Goal: Task Accomplishment & Management: Complete application form

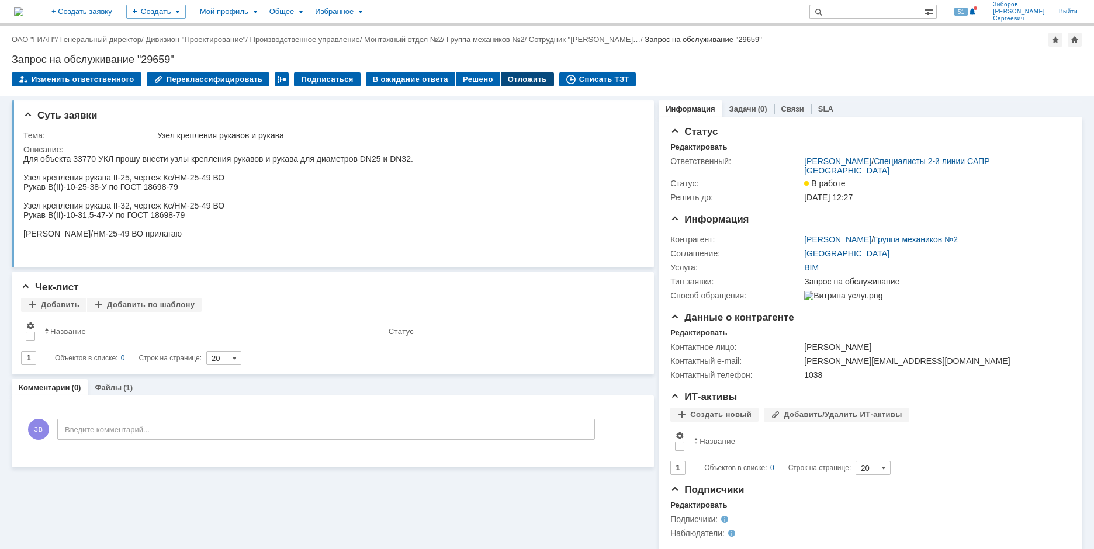
click at [517, 78] on div "Отложить" at bounding box center [527, 79] width 53 height 14
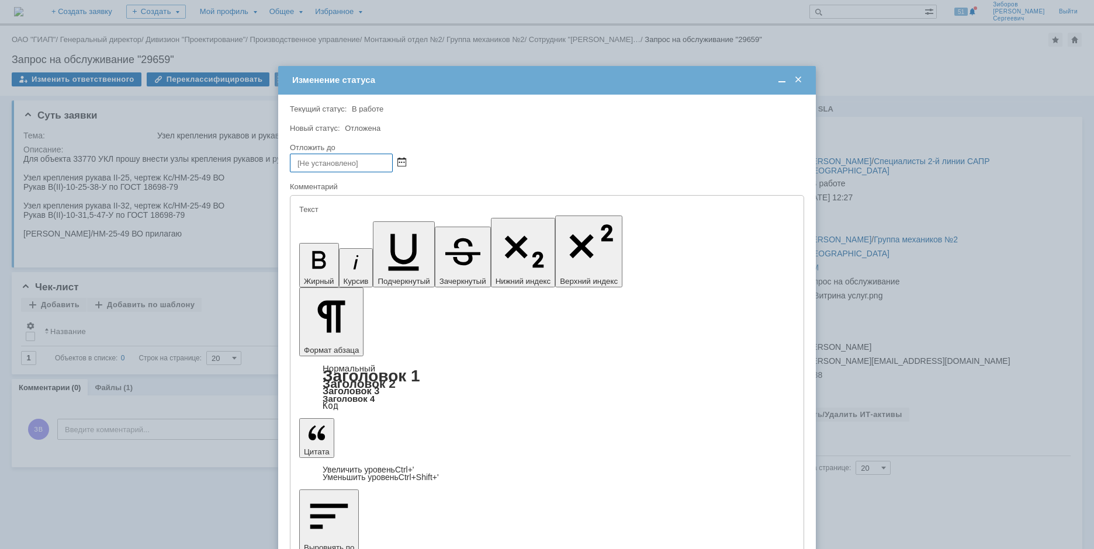
click at [398, 158] on span at bounding box center [401, 162] width 9 height 9
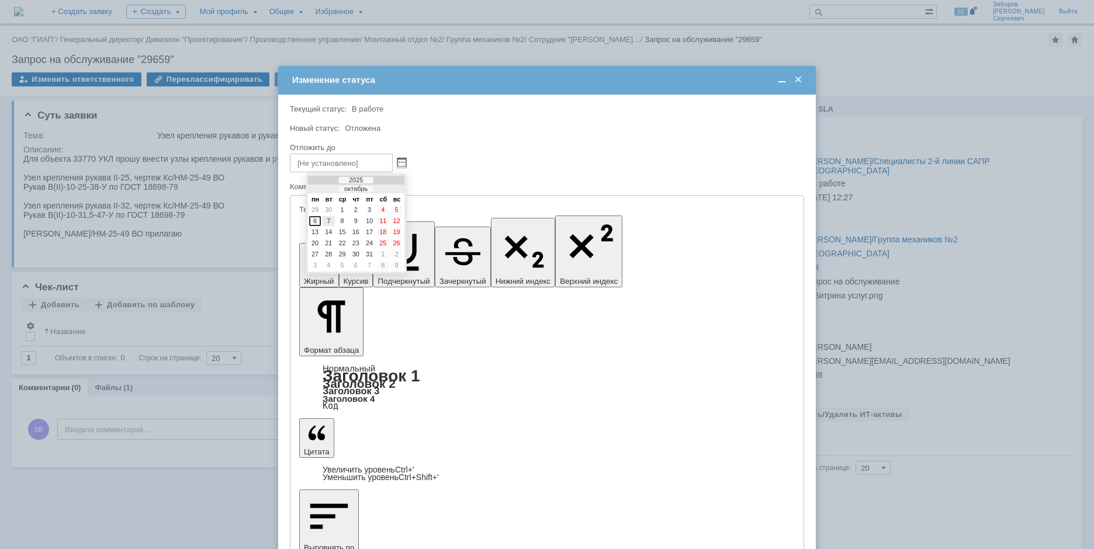
click at [329, 220] on div "7" at bounding box center [329, 221] width 12 height 10
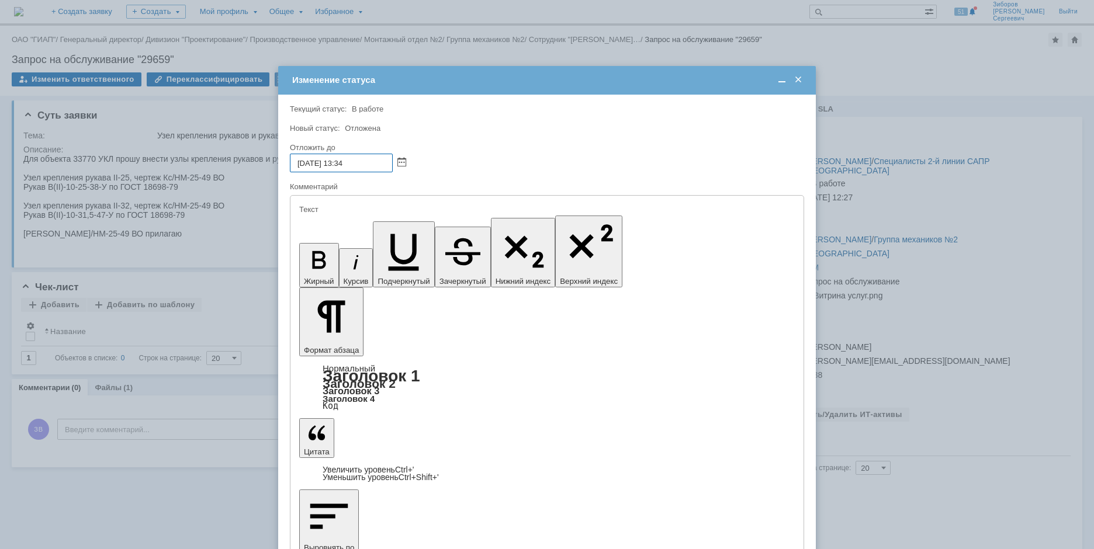
drag, startPoint x: 365, startPoint y: 162, endPoint x: 340, endPoint y: 167, distance: 25.6
click at [340, 167] on input "[DATE] 13:34" at bounding box center [341, 163] width 103 height 19
type input "[DATE] 08:00"
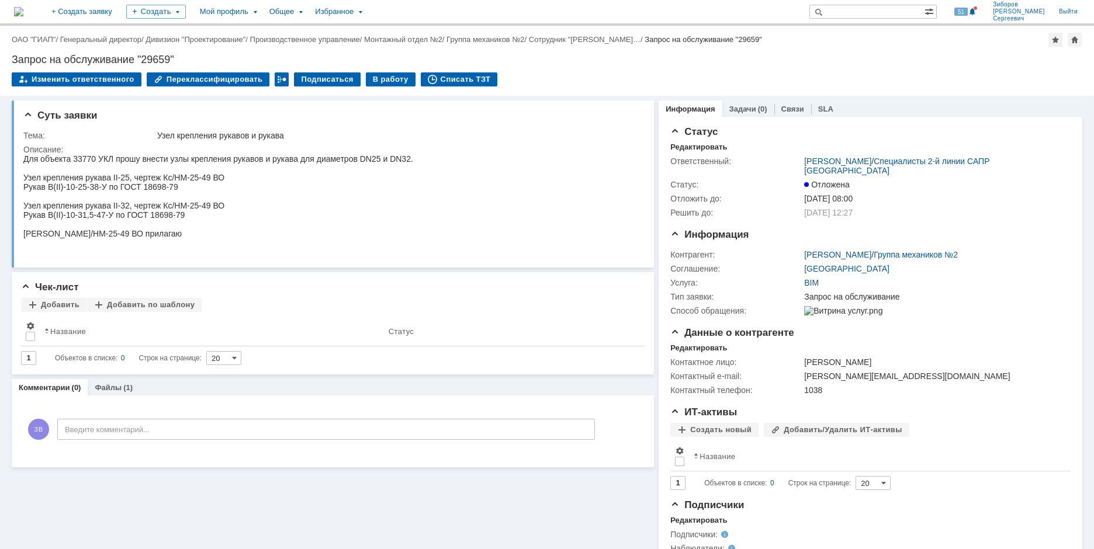
click at [23, 11] on img at bounding box center [18, 11] width 9 height 9
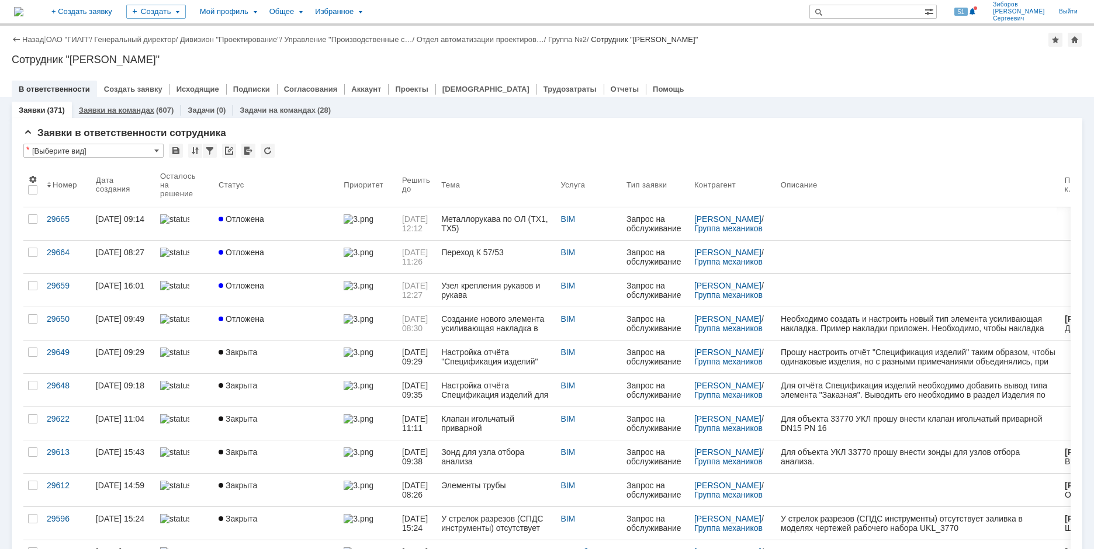
click at [120, 110] on link "Заявки на командах" at bounding box center [116, 110] width 75 height 9
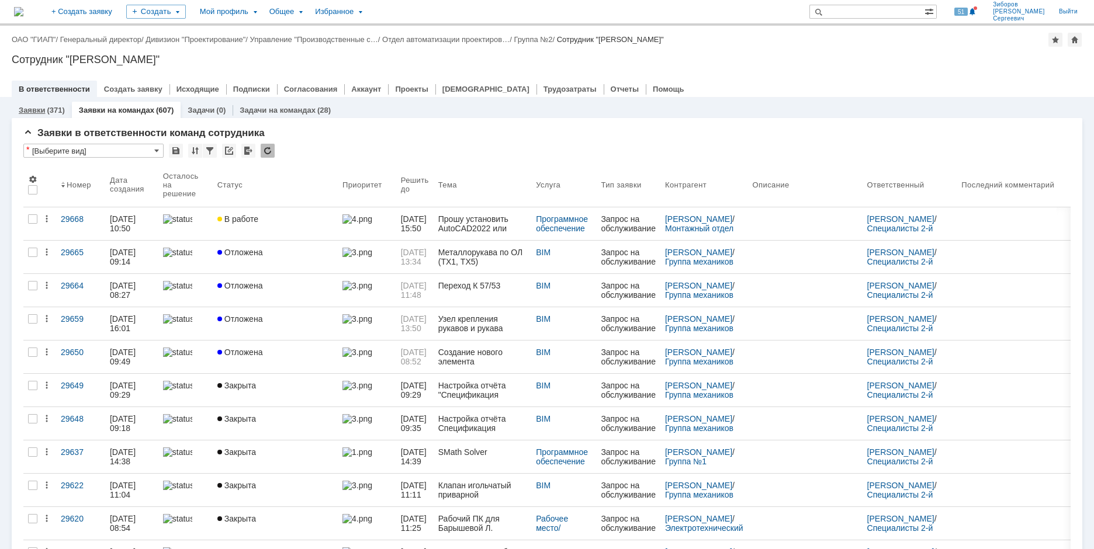
click at [41, 110] on link "Заявки" at bounding box center [32, 110] width 26 height 9
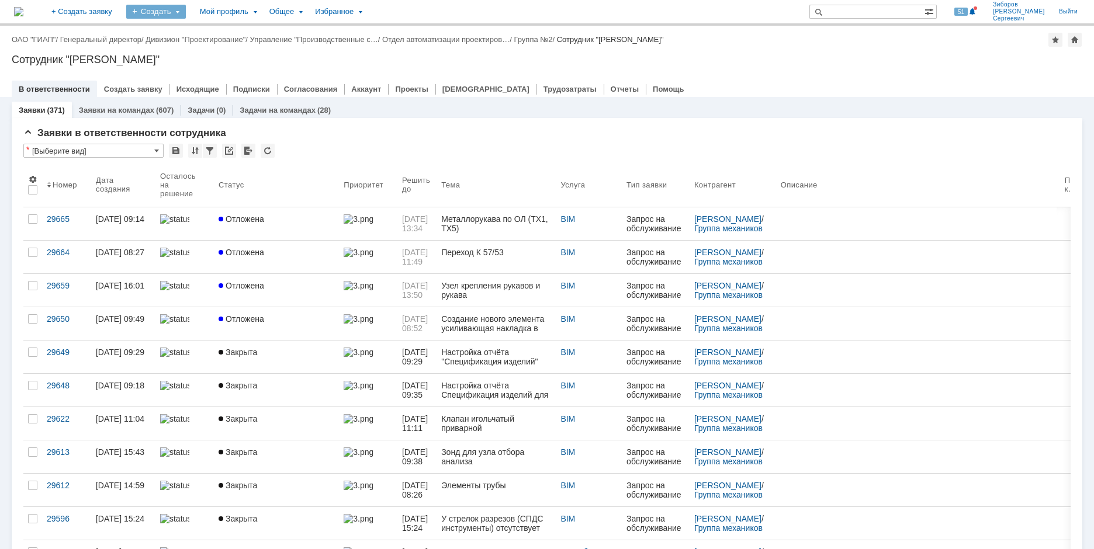
click at [186, 7] on div "Создать" at bounding box center [156, 12] width 60 height 14
click at [197, 70] on link "Заявка" at bounding box center [173, 72] width 89 height 14
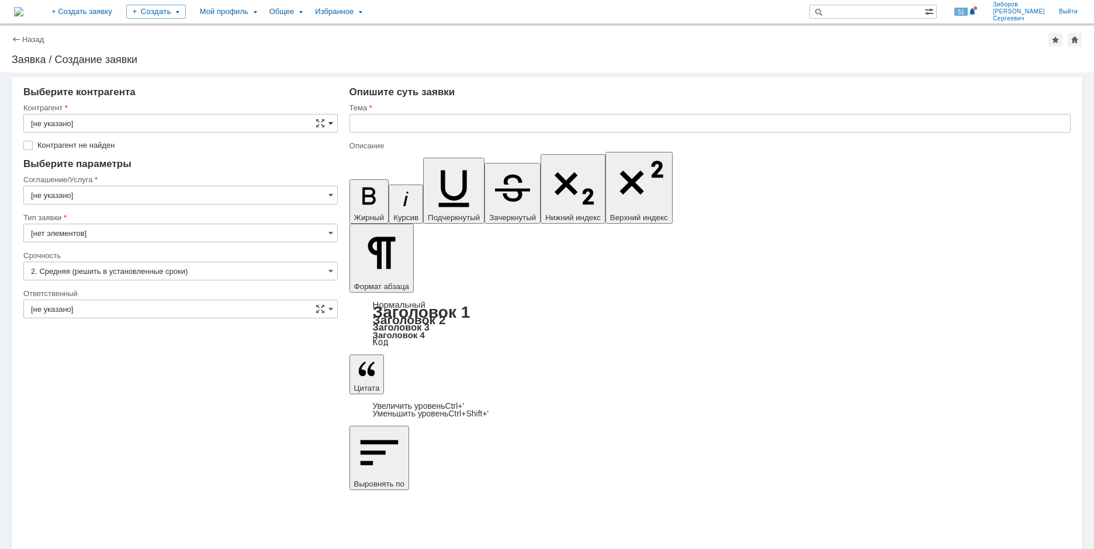
click at [331, 121] on span at bounding box center [330, 123] width 5 height 9
click at [75, 123] on input "text" at bounding box center [180, 123] width 314 height 19
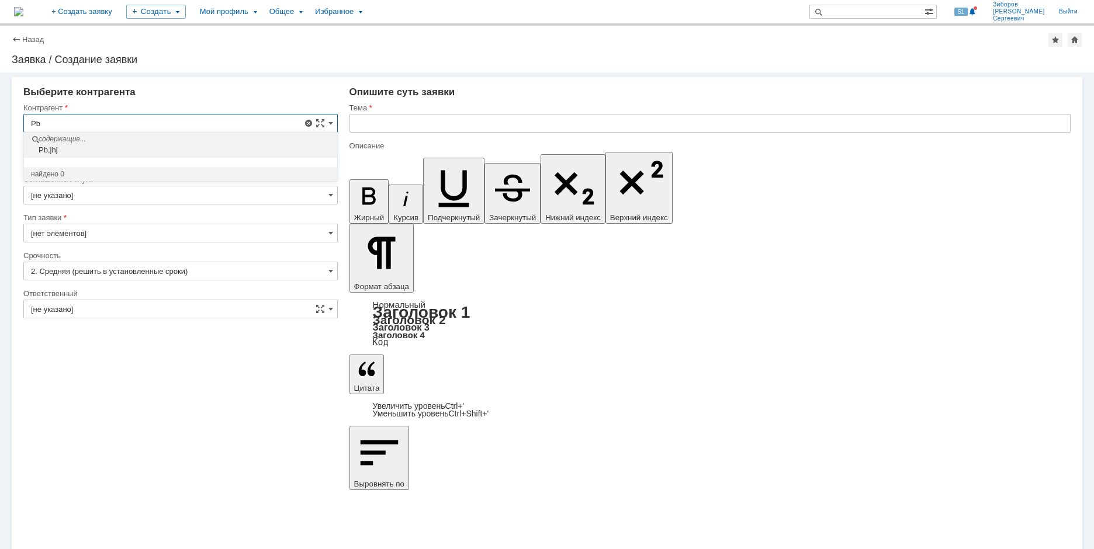
type input "P"
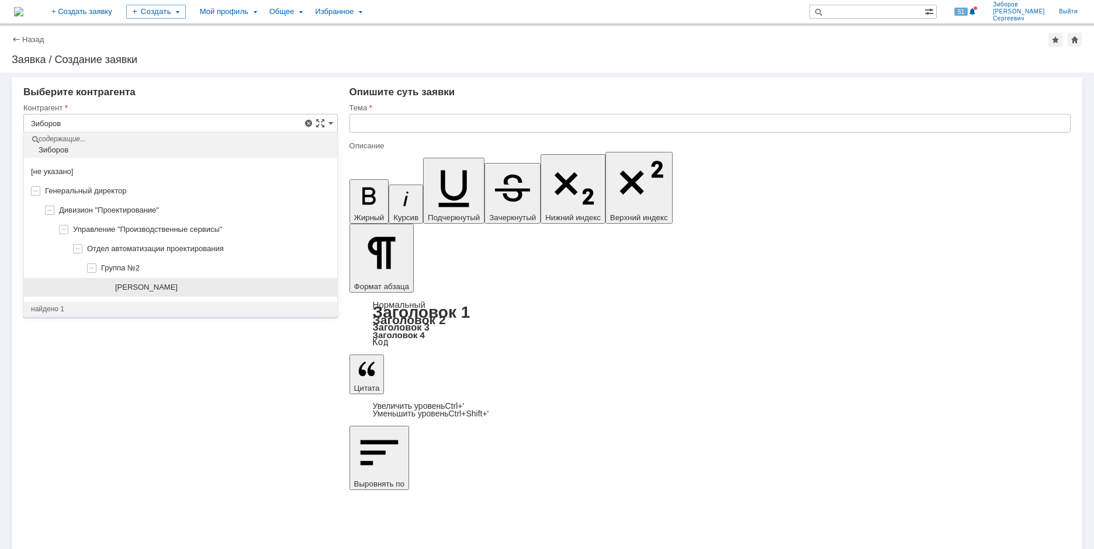
click at [175, 288] on span "[PERSON_NAME]" at bounding box center [146, 287] width 63 height 9
type input "[PERSON_NAME]"
type input "Москва"
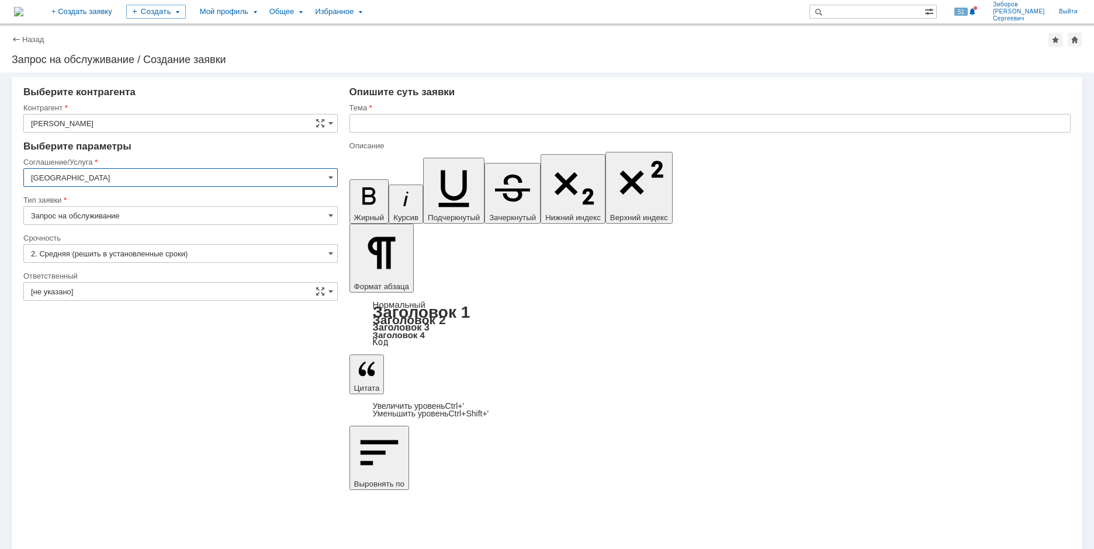
click at [110, 180] on input "Москва" at bounding box center [180, 177] width 314 height 19
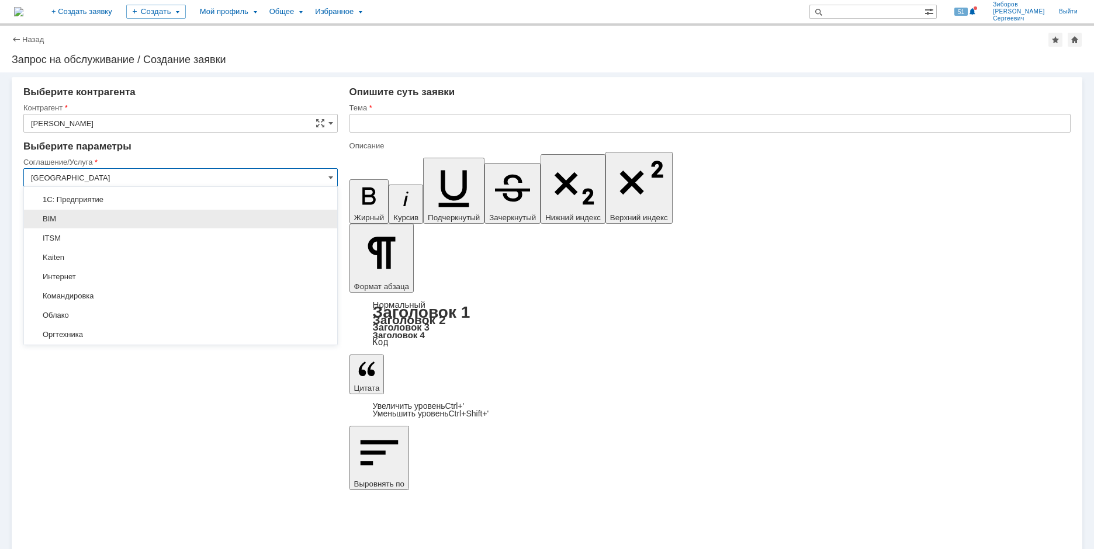
click at [80, 220] on span "BIM" at bounding box center [180, 218] width 299 height 9
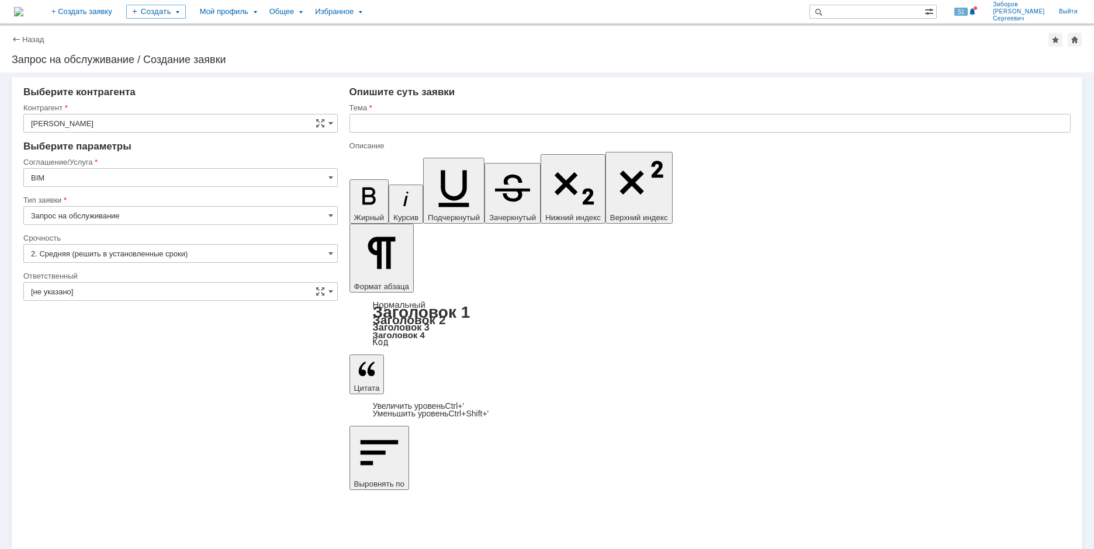
type input "BIM"
click at [327, 292] on input "[не указано]" at bounding box center [180, 291] width 314 height 19
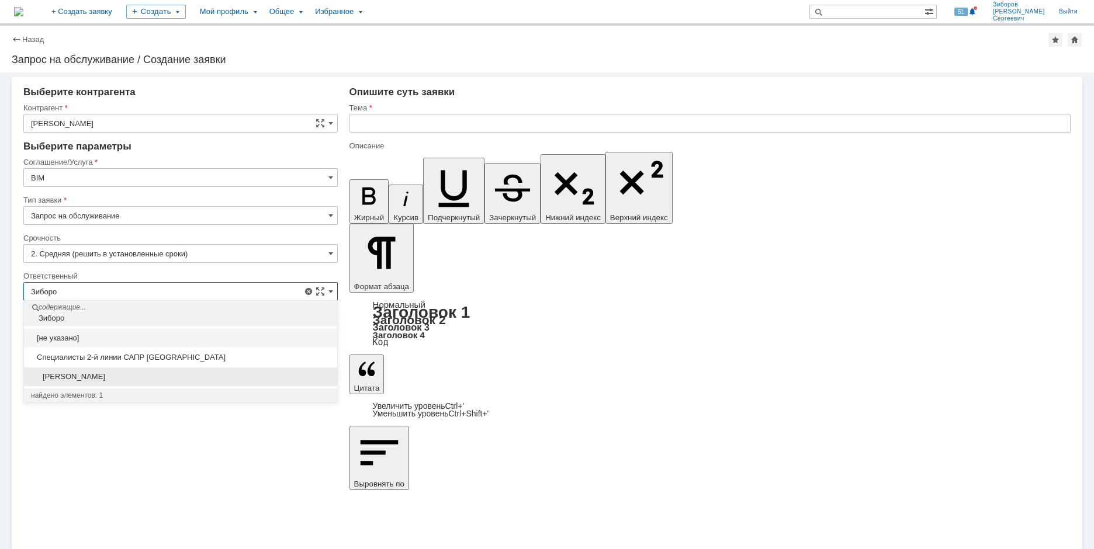
click at [49, 374] on span "[PERSON_NAME]" at bounding box center [180, 376] width 299 height 9
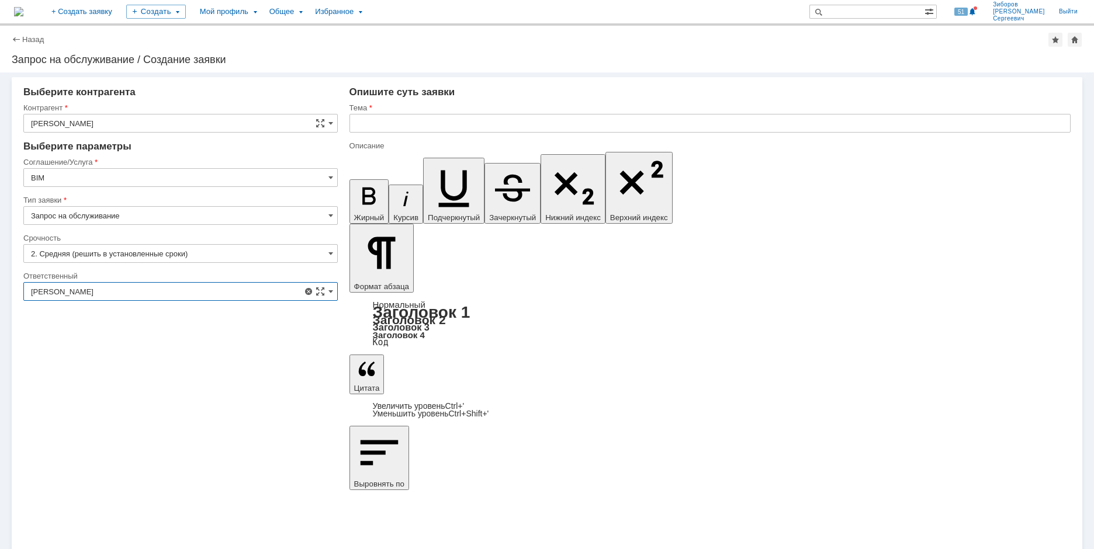
type input "[PERSON_NAME]"
click at [364, 124] on input "text" at bounding box center [709, 123] width 721 height 19
paste input "3D модель УКЛ-5,6 Позиции оборудования и номера линий трубопроводов необходимо …"
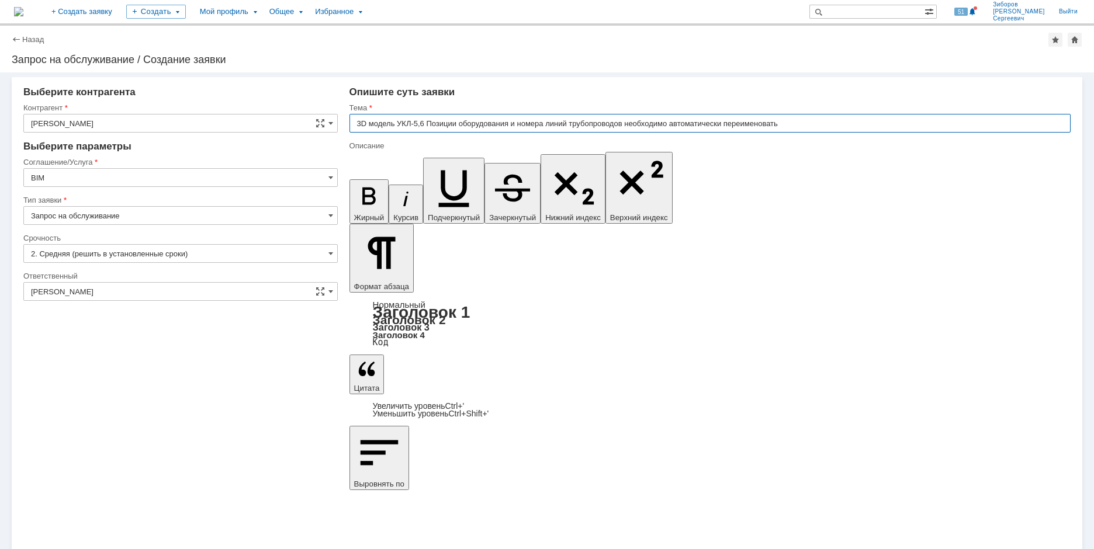
type input "3D модель УКЛ-5,6 Позиции оборудования и номера линий трубопроводов необходимо …"
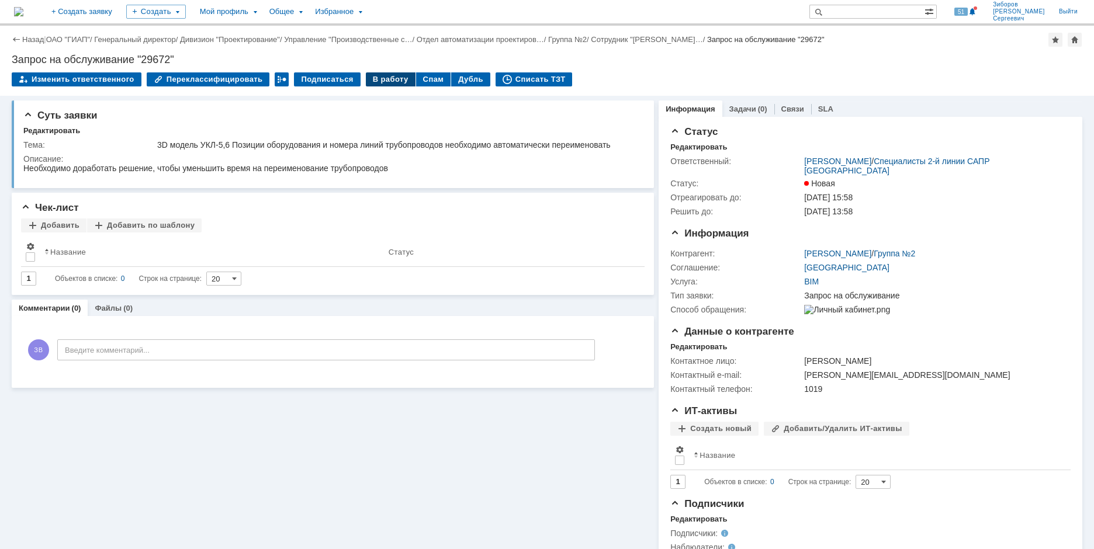
click at [384, 78] on div "В работу" at bounding box center [391, 79] width 50 height 14
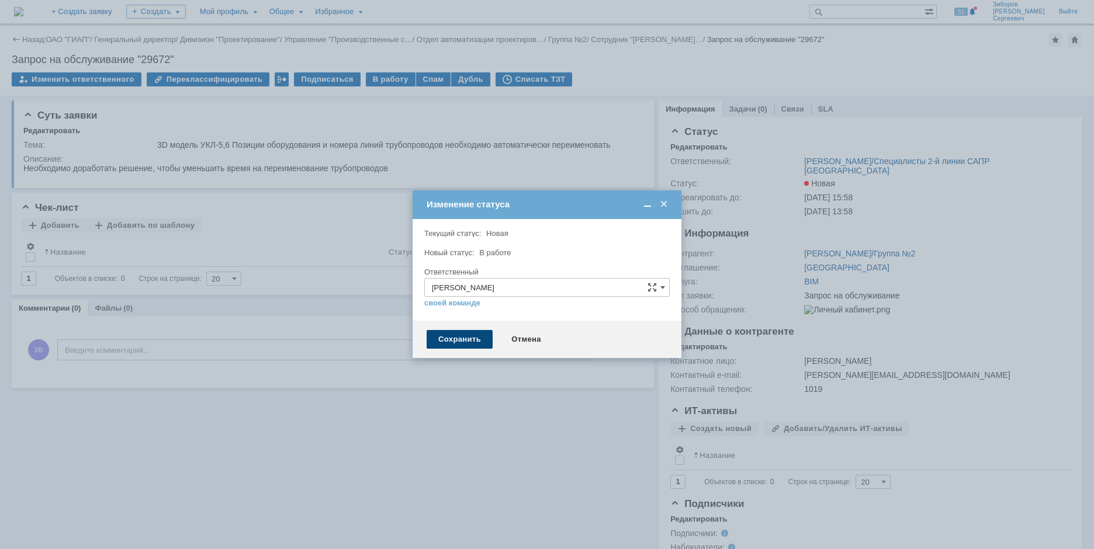
click at [459, 336] on div "Сохранить" at bounding box center [460, 339] width 66 height 19
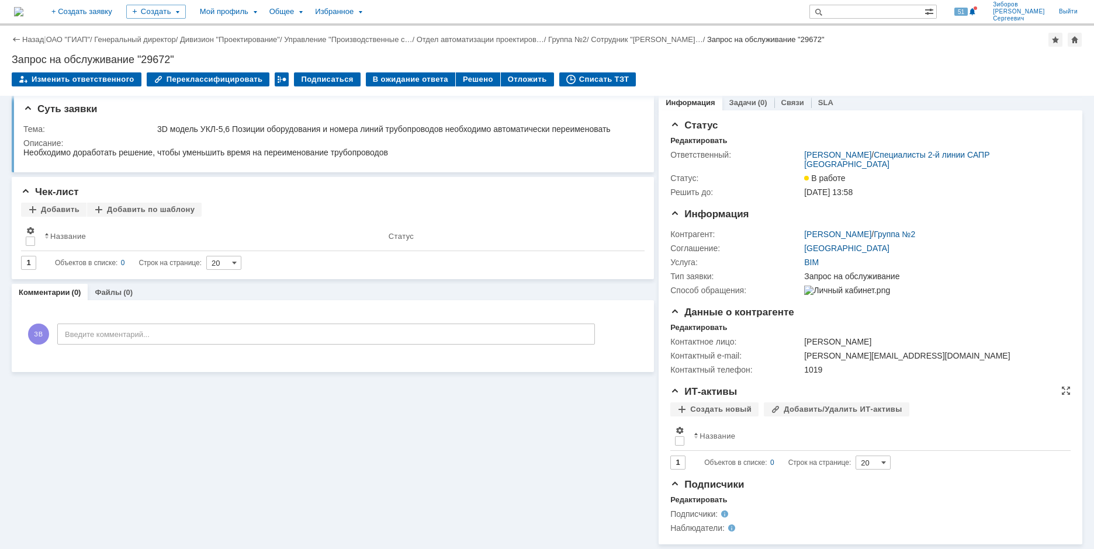
scroll to position [16, 0]
click at [690, 501] on div "Редактировать" at bounding box center [698, 500] width 57 height 9
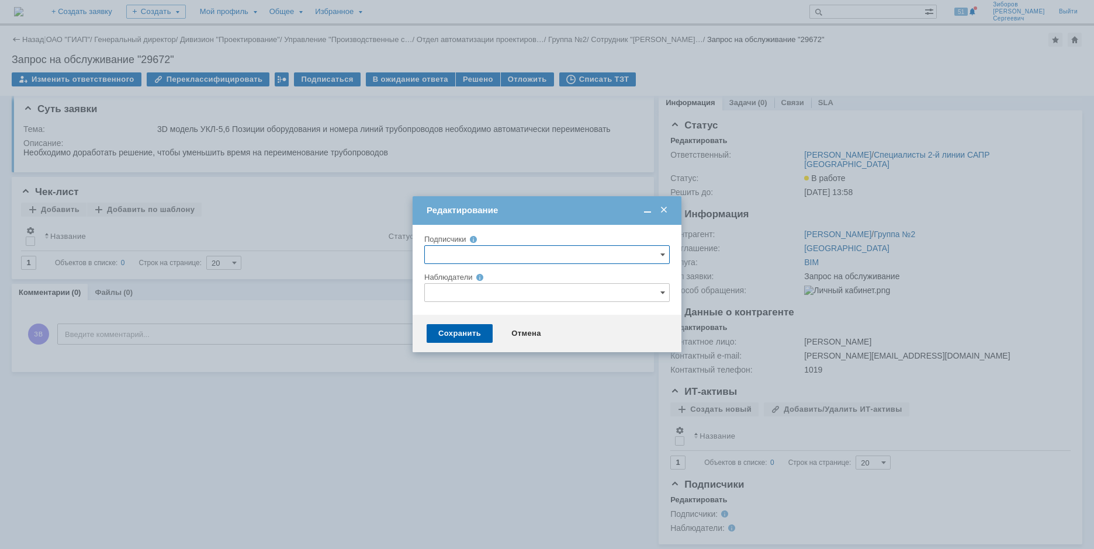
click at [667, 255] on input "text" at bounding box center [546, 254] width 245 height 19
click at [530, 400] on span at bounding box center [530, 398] width 0 height 6
click at [524, 400] on input "Саранча [PERSON_NAME]" at bounding box center [522, 400] width 8 height 8
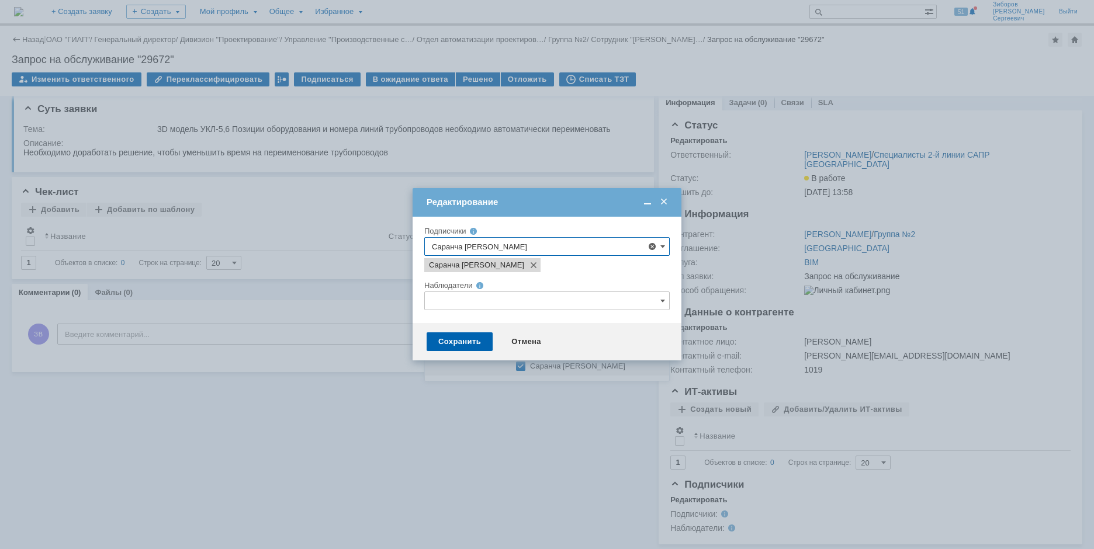
click at [560, 387] on div at bounding box center [547, 274] width 1094 height 549
click at [583, 246] on input "Саранча [PERSON_NAME]" at bounding box center [546, 246] width 245 height 19
click at [575, 200] on div "Редактирование" at bounding box center [548, 202] width 243 height 11
click at [589, 427] on div at bounding box center [547, 274] width 1094 height 549
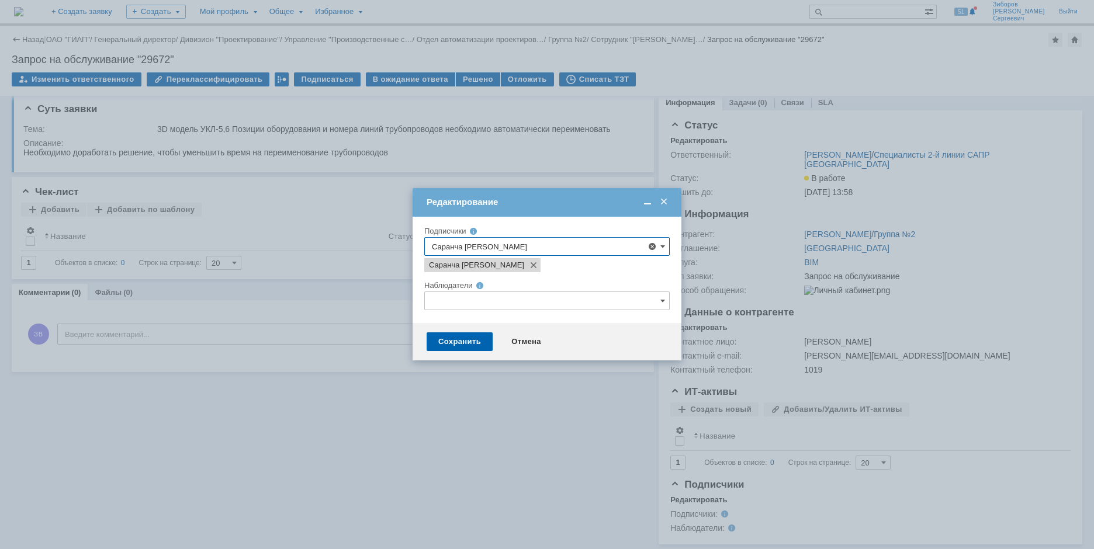
click at [588, 213] on td "Редактирование" at bounding box center [547, 202] width 269 height 29
click at [568, 272] on div "Саранча [PERSON_NAME]" at bounding box center [544, 264] width 245 height 16
click at [516, 370] on span at bounding box center [516, 371] width 0 height 6
click at [510, 370] on input "Седов Алексей Геннадьевич" at bounding box center [508, 373] width 8 height 8
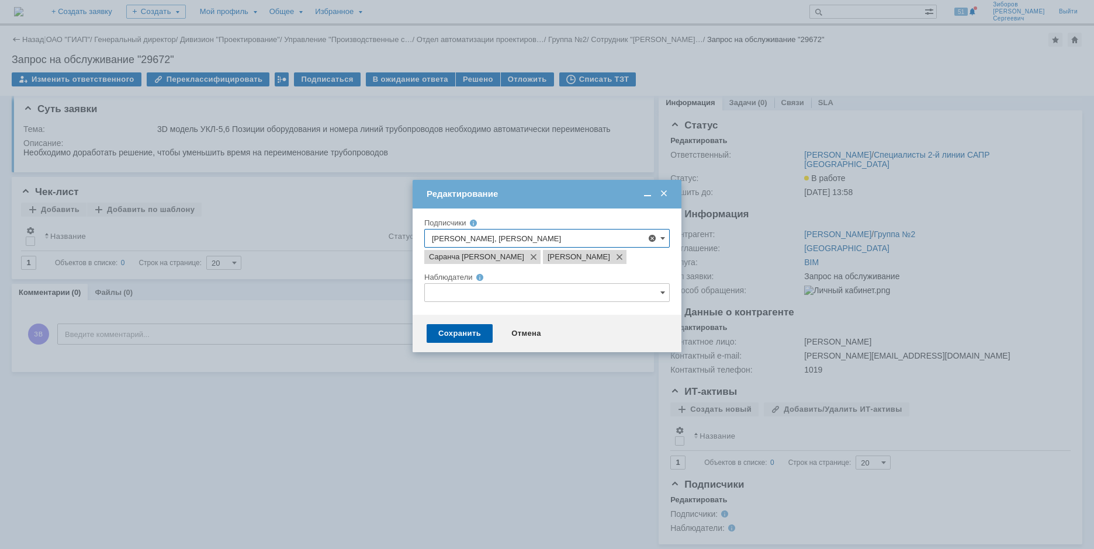
click at [566, 193] on div "Редактирование" at bounding box center [548, 194] width 243 height 11
click at [610, 262] on span at bounding box center [617, 256] width 14 height 9
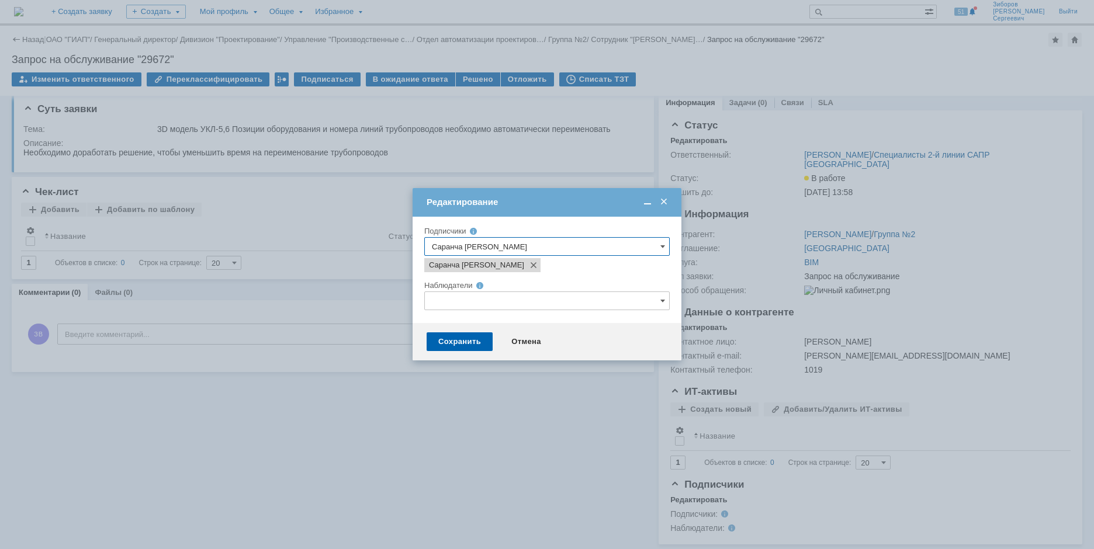
click at [657, 245] on input "Саранча [PERSON_NAME]" at bounding box center [546, 246] width 245 height 19
click at [512, 372] on div at bounding box center [509, 371] width 14 height 6
click at [511, 372] on input "Седов Алексей Геннадьевич" at bounding box center [508, 373] width 8 height 8
type input "Саранча Вячеслав Витальевич, Седов Алексей Геннадьевич"
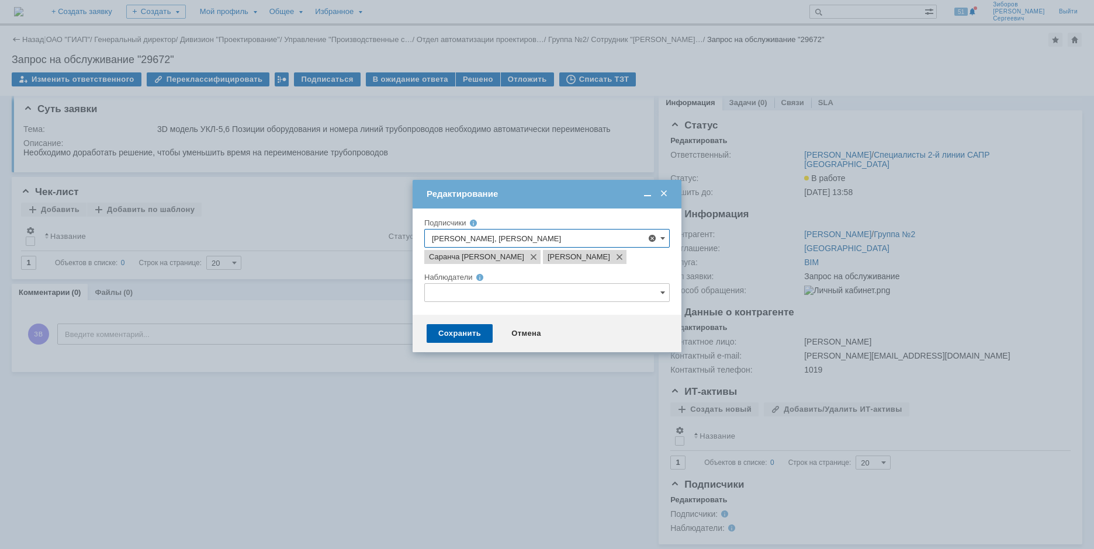
scroll to position [0, 2]
click at [546, 377] on div at bounding box center [547, 274] width 1094 height 549
click at [466, 343] on div "Сохранить" at bounding box center [460, 333] width 66 height 19
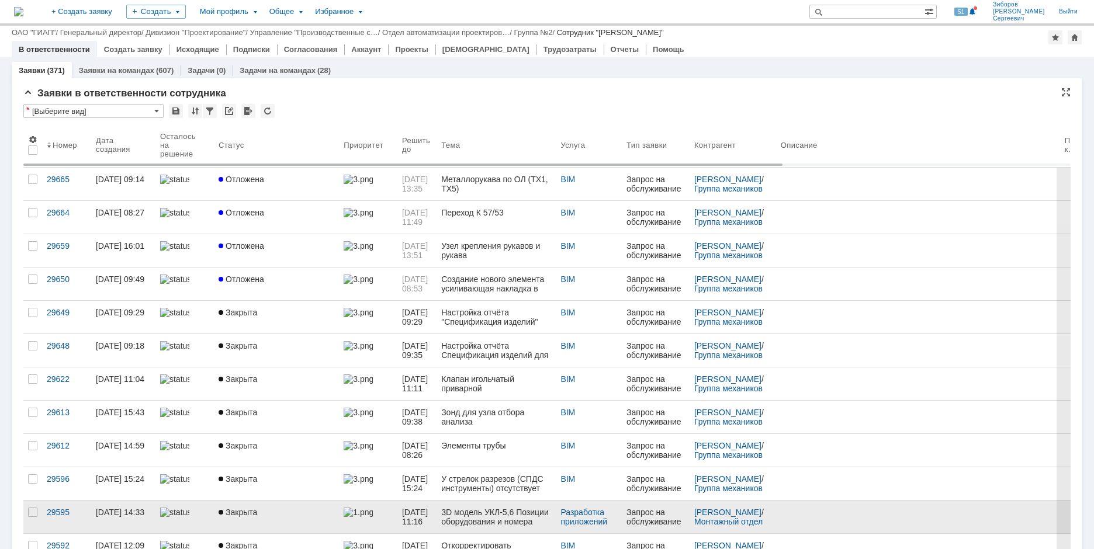
click at [220, 510] on div at bounding box center [221, 512] width 5 height 5
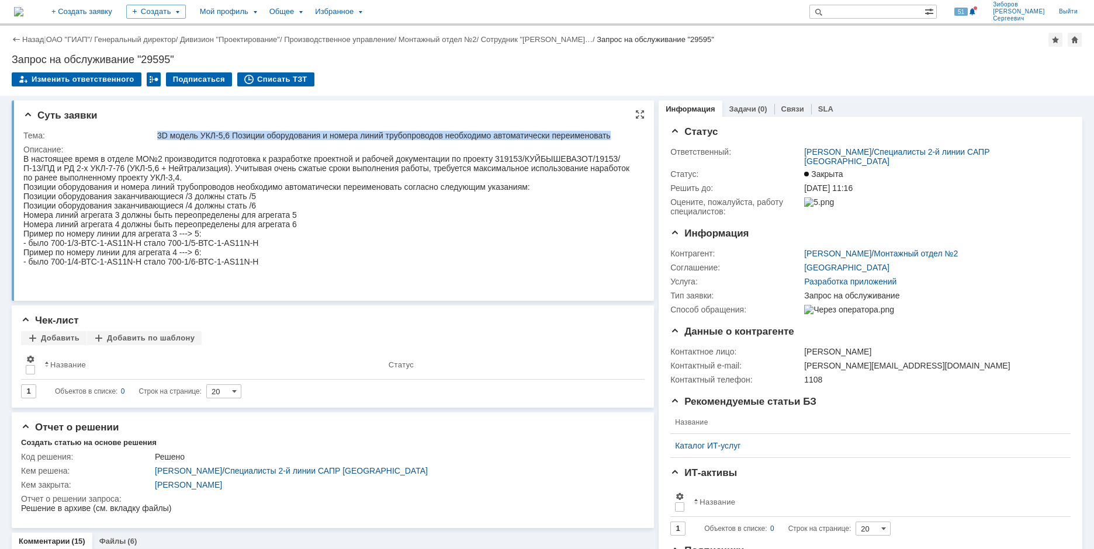
drag, startPoint x: 159, startPoint y: 132, endPoint x: 621, endPoint y: 135, distance: 462.3
click at [621, 135] on div "3D модель УКЛ-5,6 Позиции оборудования и номера линий трубопроводов необходимо …" at bounding box center [396, 135] width 479 height 9
copy div "3D модель УКЛ-5,6 Позиции оборудования и номера линий трубопроводов необходимо …"
click at [23, 14] on img at bounding box center [18, 11] width 9 height 9
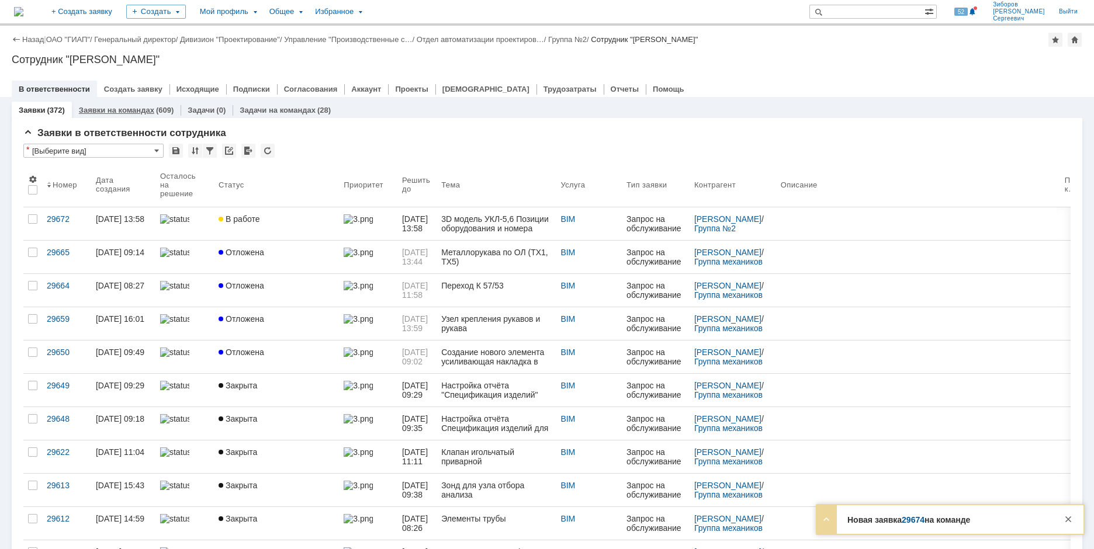
click at [130, 109] on link "Заявки на командах" at bounding box center [116, 110] width 75 height 9
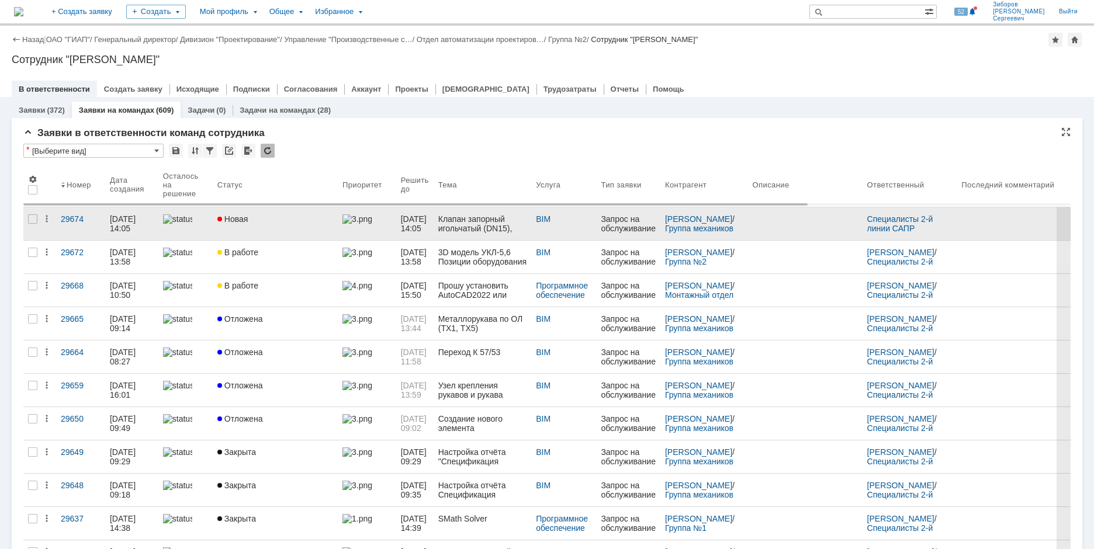
click at [261, 217] on div "Новая" at bounding box center [275, 218] width 116 height 9
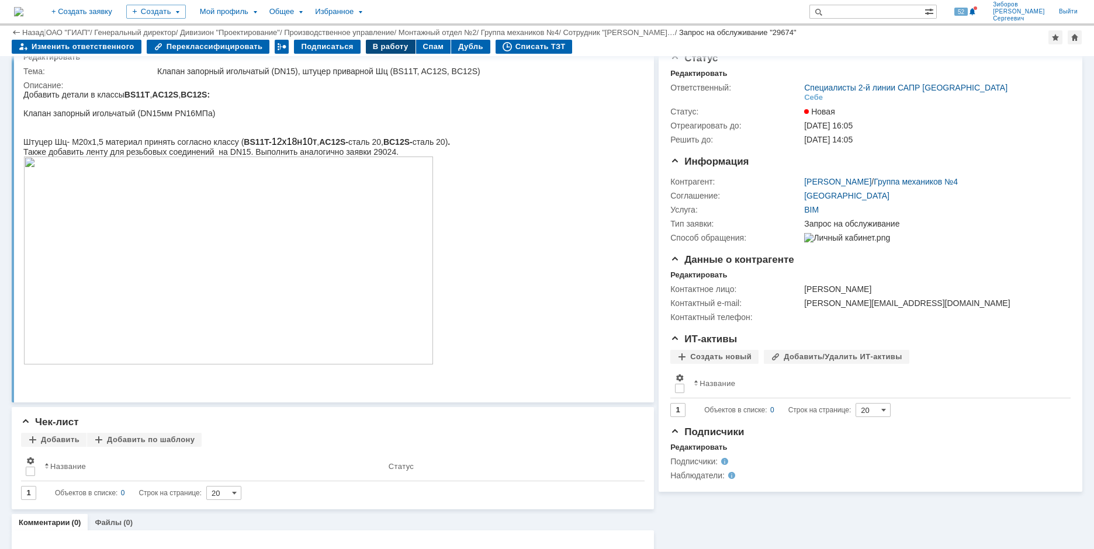
click at [387, 47] on div "В работу" at bounding box center [391, 47] width 50 height 14
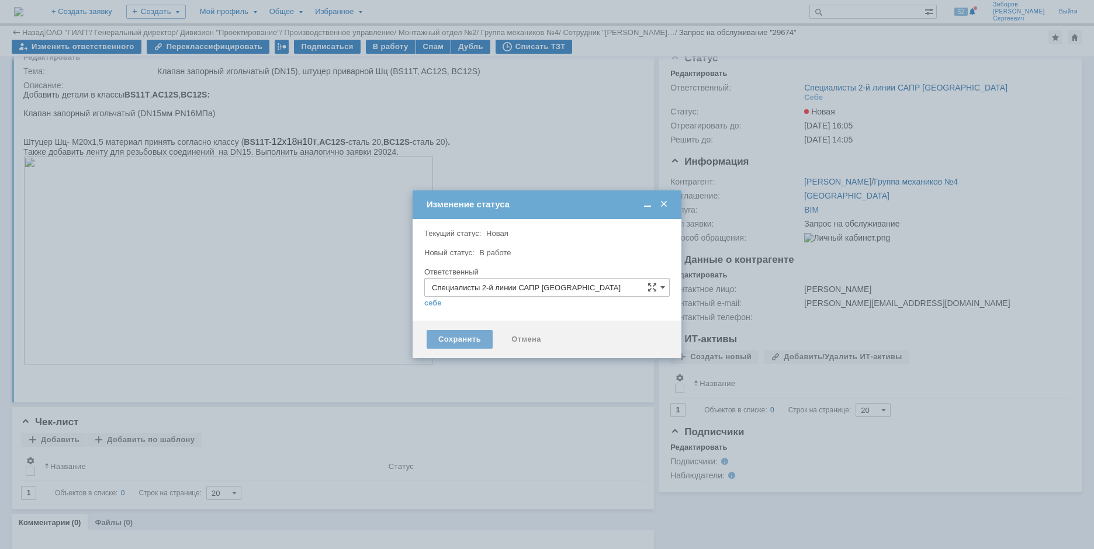
type input "[PERSON_NAME]"
click at [447, 341] on div "Сохранить" at bounding box center [460, 339] width 66 height 19
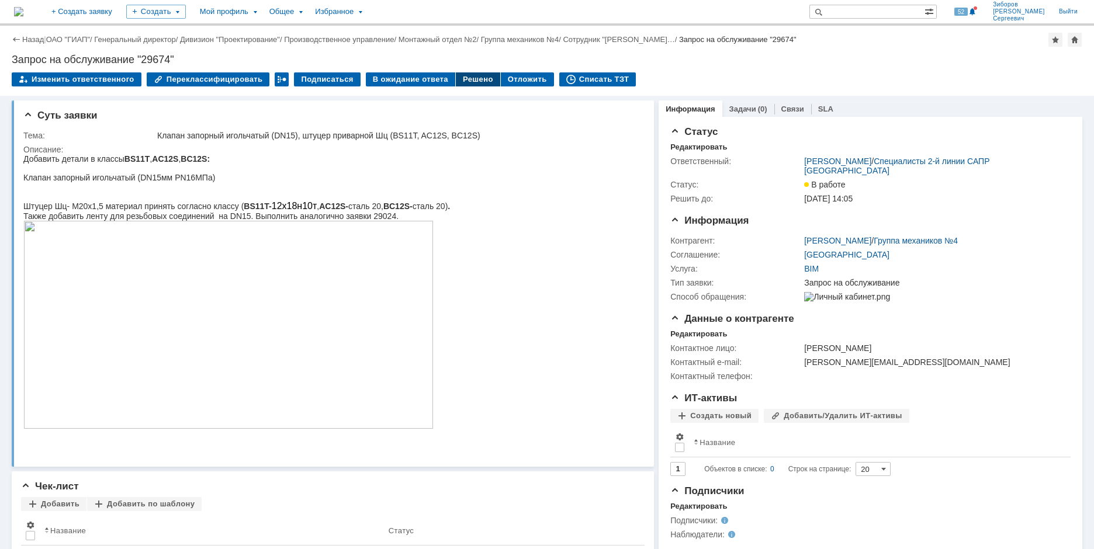
click at [466, 79] on div "Решено" at bounding box center [478, 79] width 44 height 14
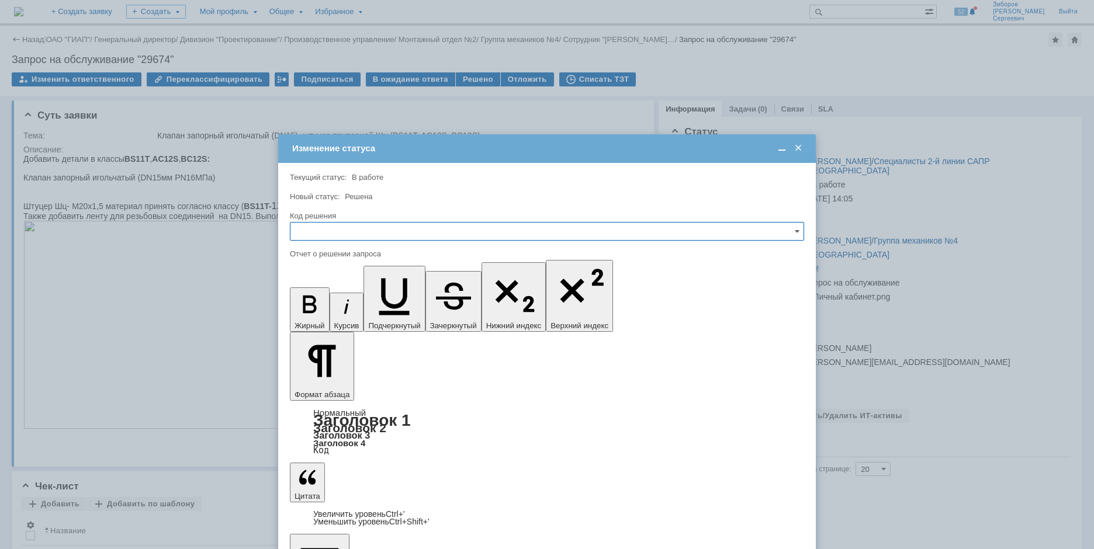
click at [343, 231] on input "text" at bounding box center [547, 231] width 514 height 19
click at [324, 309] on span "Решено" at bounding box center [546, 310] width 499 height 9
type input "Решено"
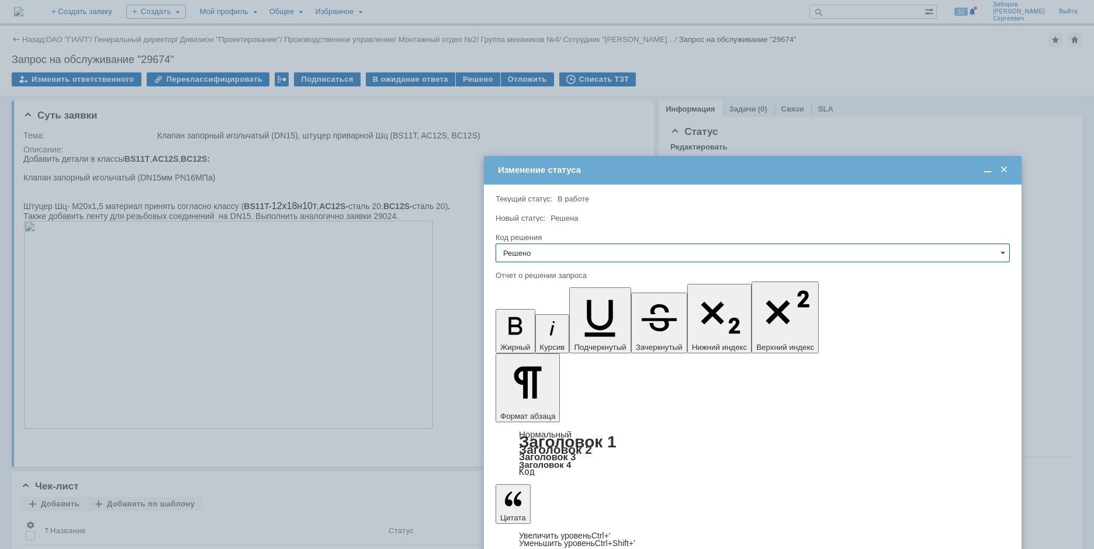
drag, startPoint x: 376, startPoint y: 151, endPoint x: 587, endPoint y: 167, distance: 212.2
click at [592, 168] on div "Изменение статуса" at bounding box center [754, 170] width 512 height 11
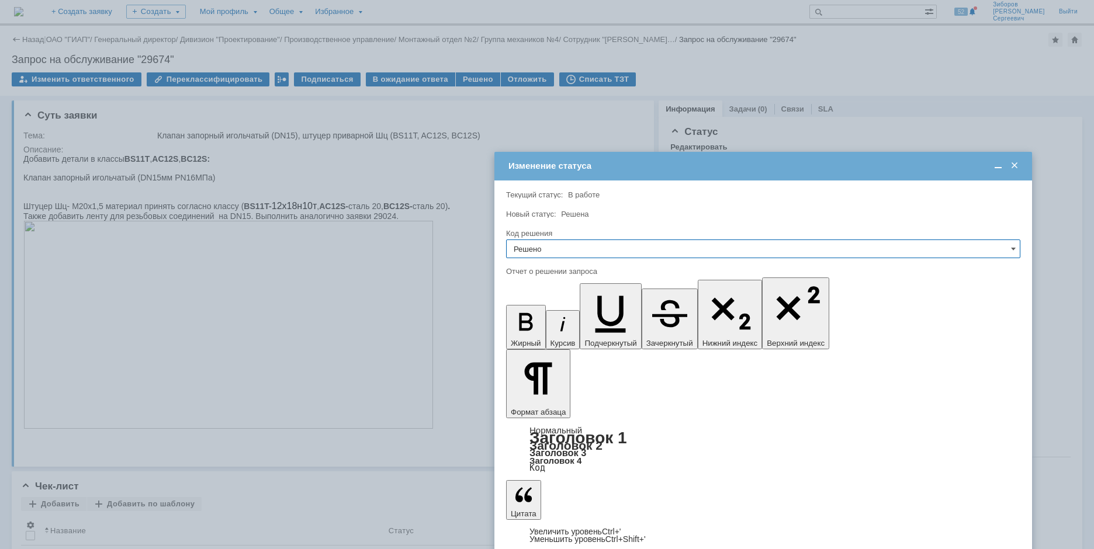
click at [1015, 165] on span at bounding box center [1015, 166] width 12 height 11
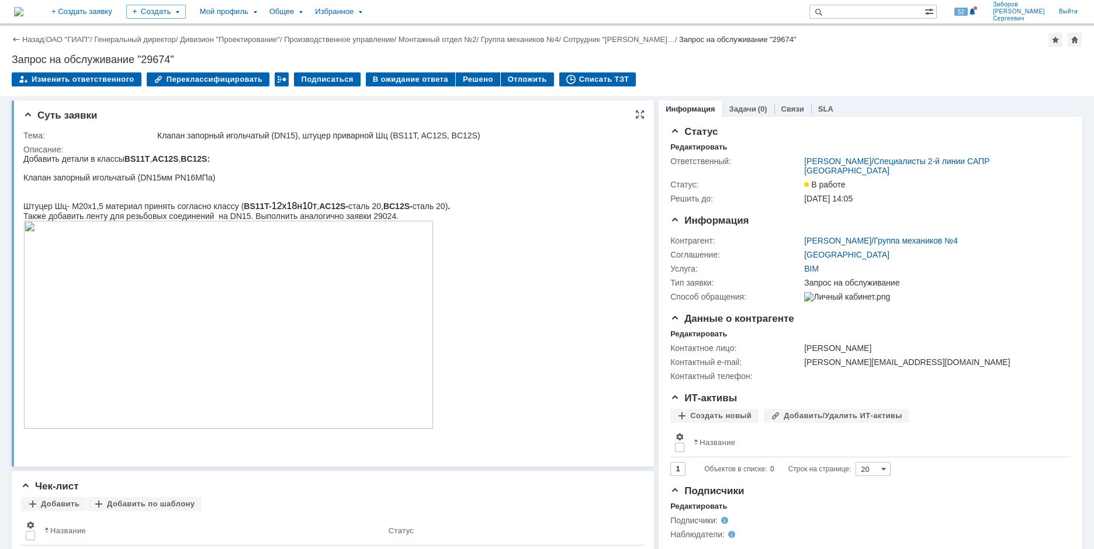
click at [348, 309] on img at bounding box center [228, 325] width 410 height 208
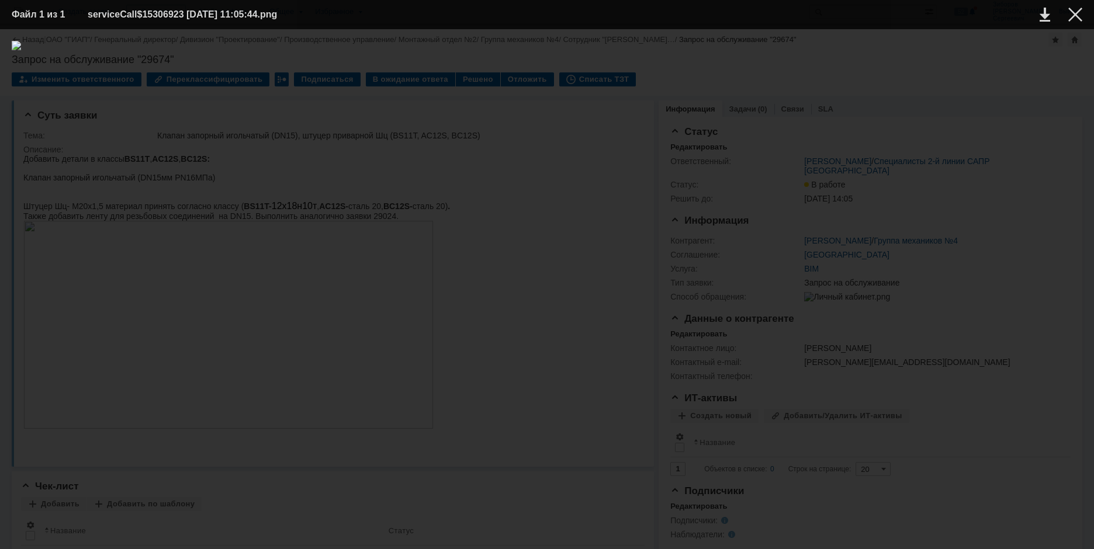
click at [354, 307] on img at bounding box center [547, 289] width 1071 height 497
click at [1081, 20] on div at bounding box center [1075, 15] width 14 height 14
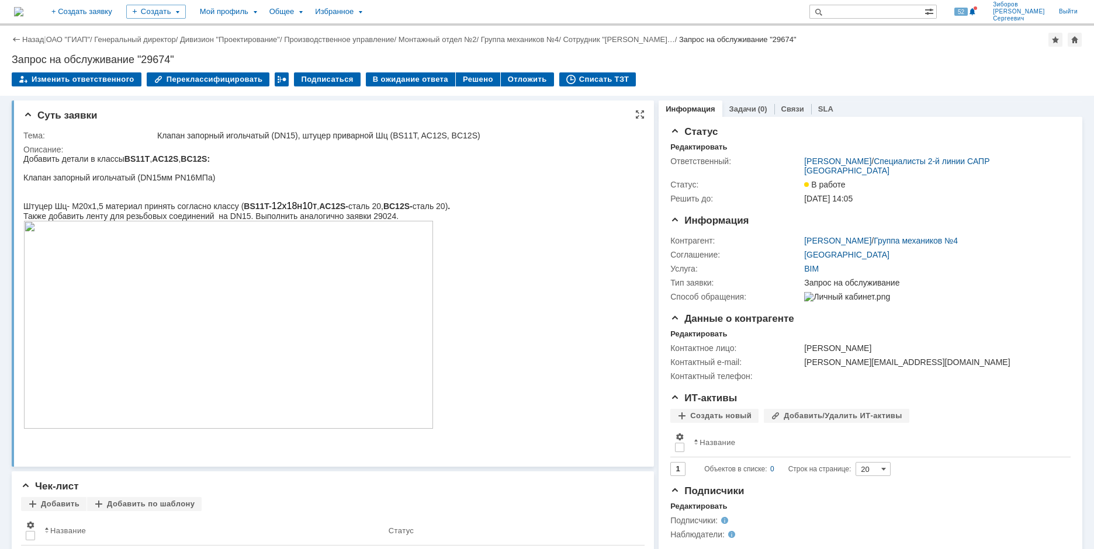
click at [371, 342] on img at bounding box center [228, 325] width 410 height 208
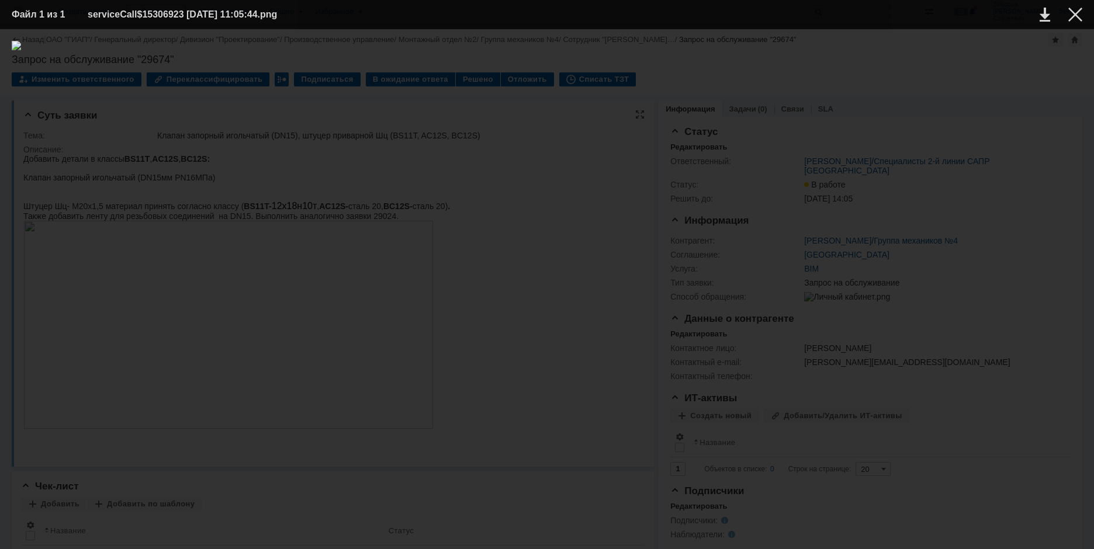
click at [371, 342] on img at bounding box center [547, 289] width 1071 height 497
click at [1078, 14] on div at bounding box center [1075, 15] width 14 height 14
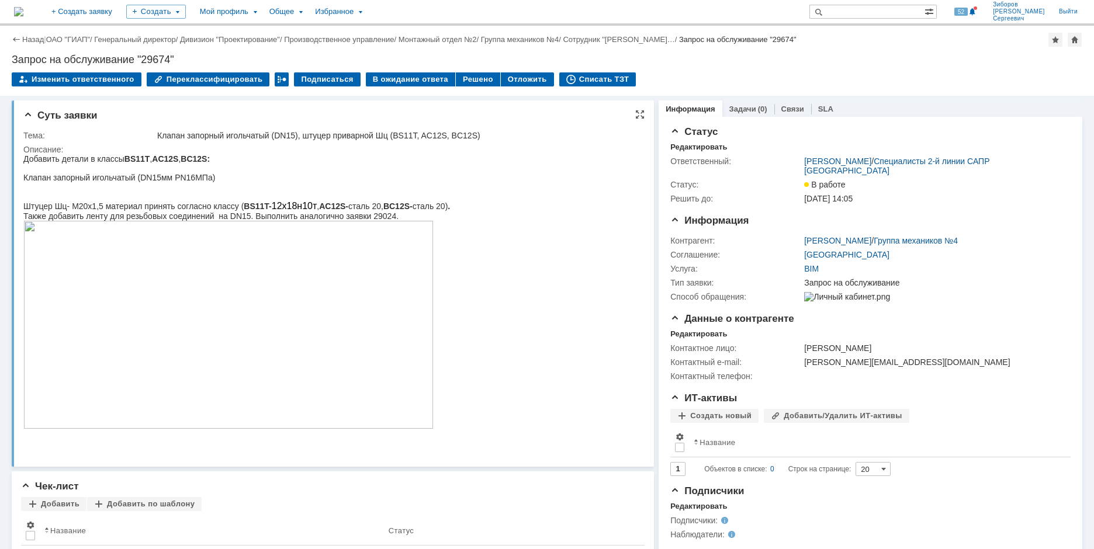
click at [321, 313] on img at bounding box center [228, 325] width 410 height 208
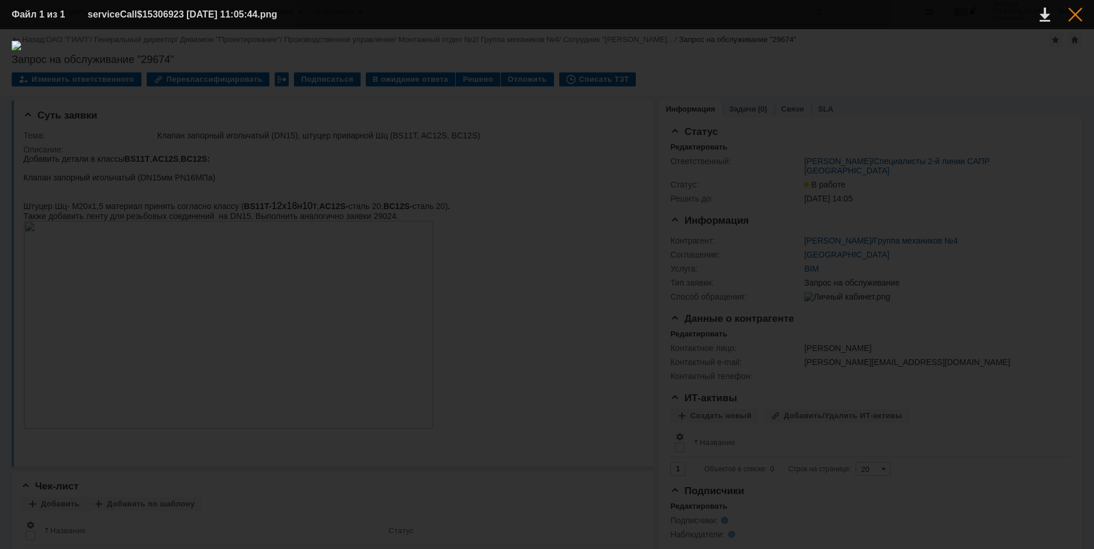
click at [1072, 14] on div at bounding box center [1075, 15] width 14 height 14
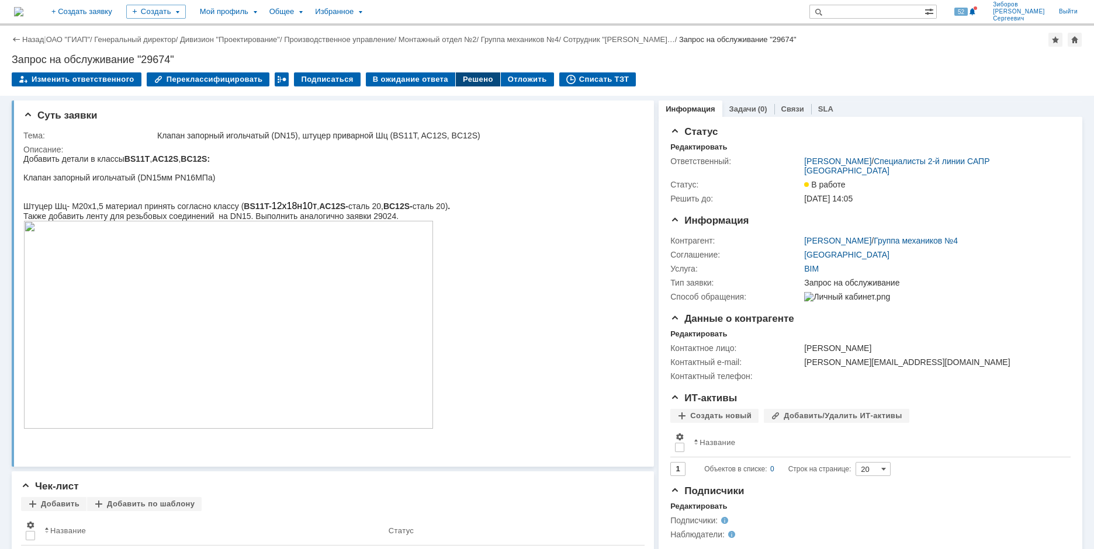
click at [470, 78] on div "Решено" at bounding box center [478, 79] width 44 height 14
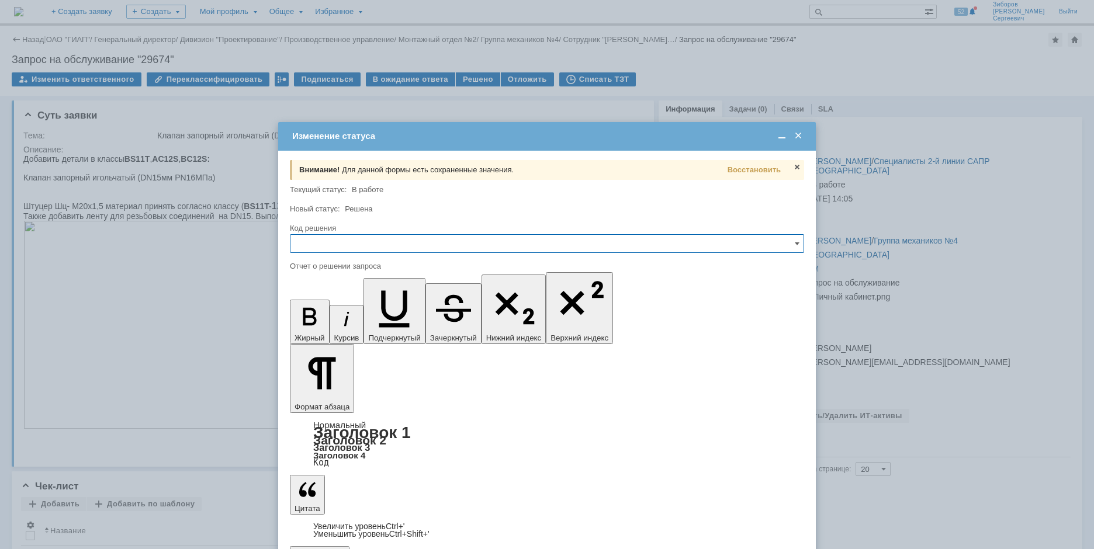
click at [327, 247] on input "text" at bounding box center [547, 243] width 514 height 19
click at [319, 318] on div "Решено" at bounding box center [546, 323] width 513 height 19
type input "Решено"
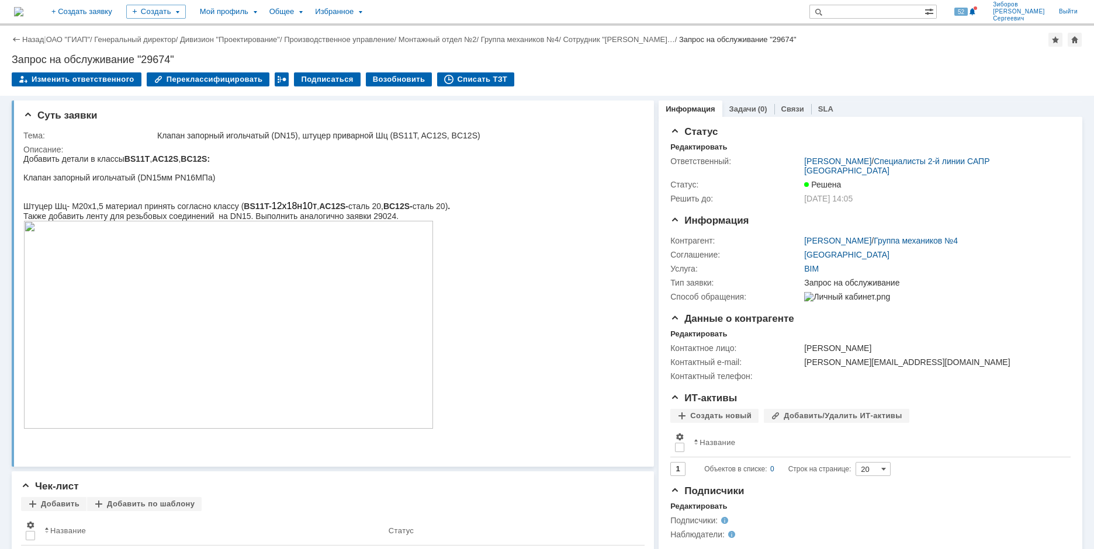
click at [23, 11] on img at bounding box center [18, 11] width 9 height 9
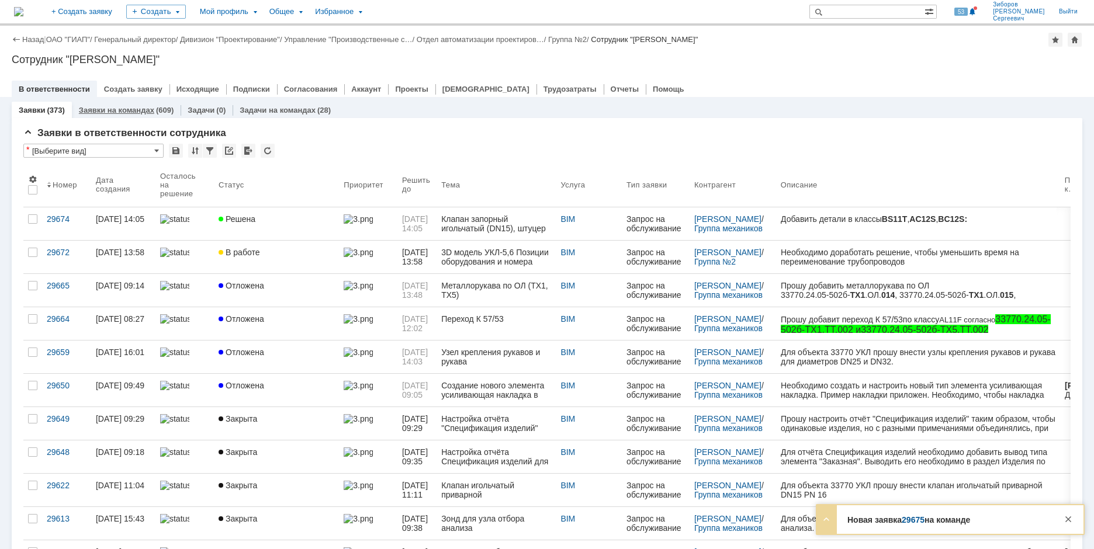
click at [141, 108] on link "Заявки на командах" at bounding box center [116, 110] width 75 height 9
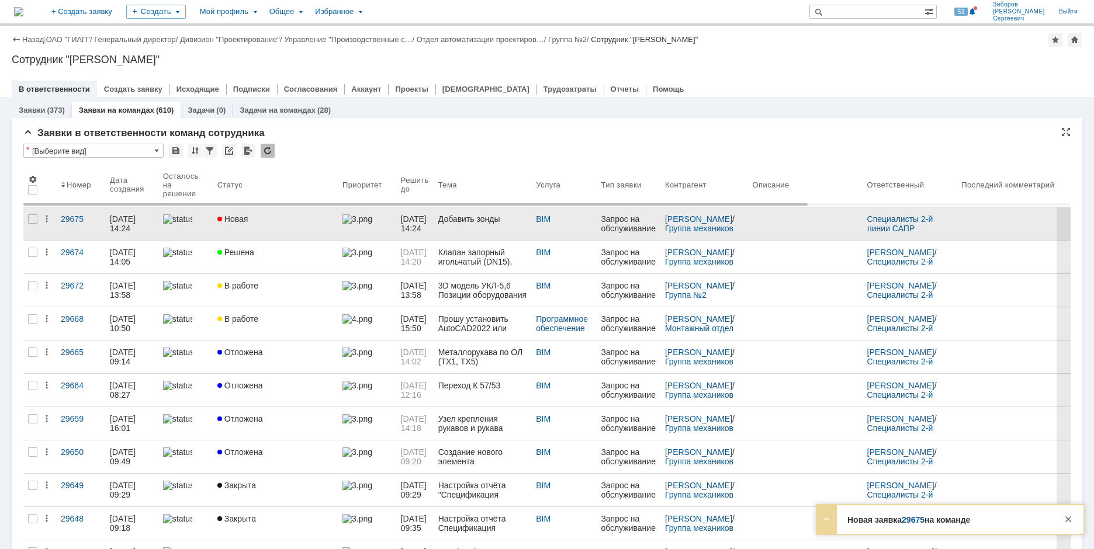
click at [240, 223] on span "Новая" at bounding box center [232, 218] width 31 height 9
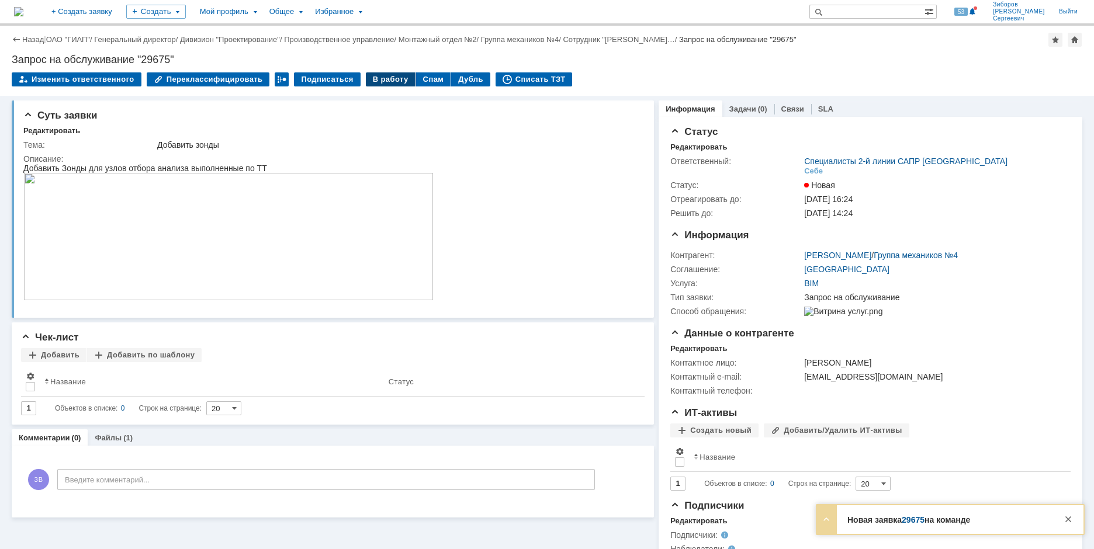
click at [378, 81] on div "В работу" at bounding box center [391, 79] width 50 height 14
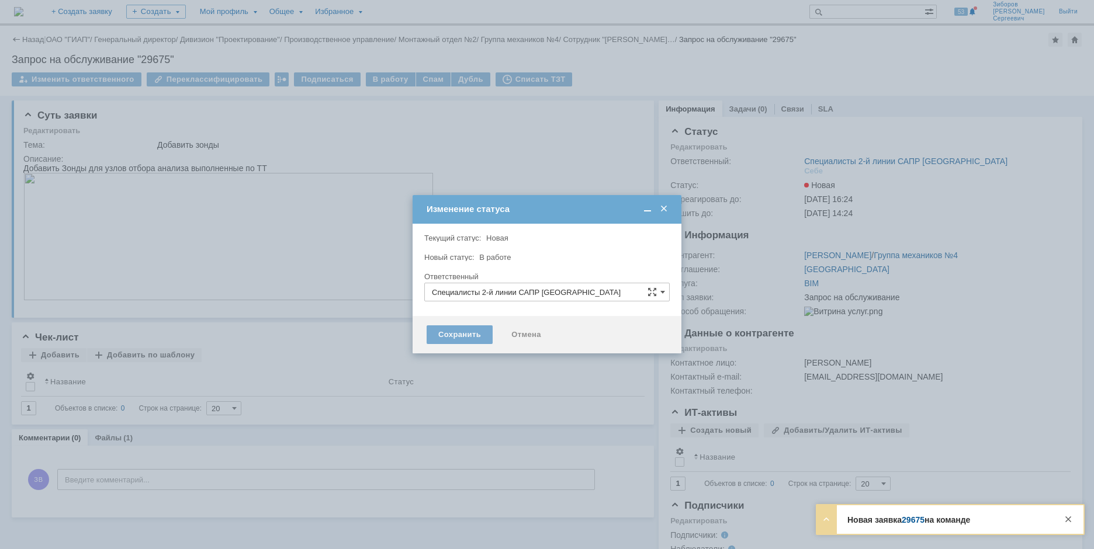
type input "[PERSON_NAME]"
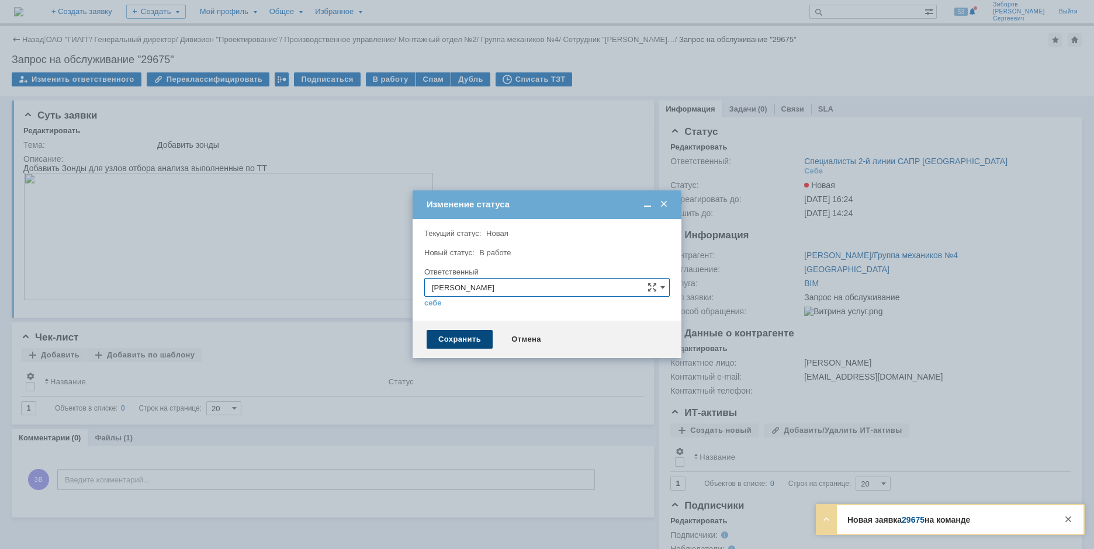
click at [468, 337] on div "Сохранить" at bounding box center [460, 339] width 66 height 19
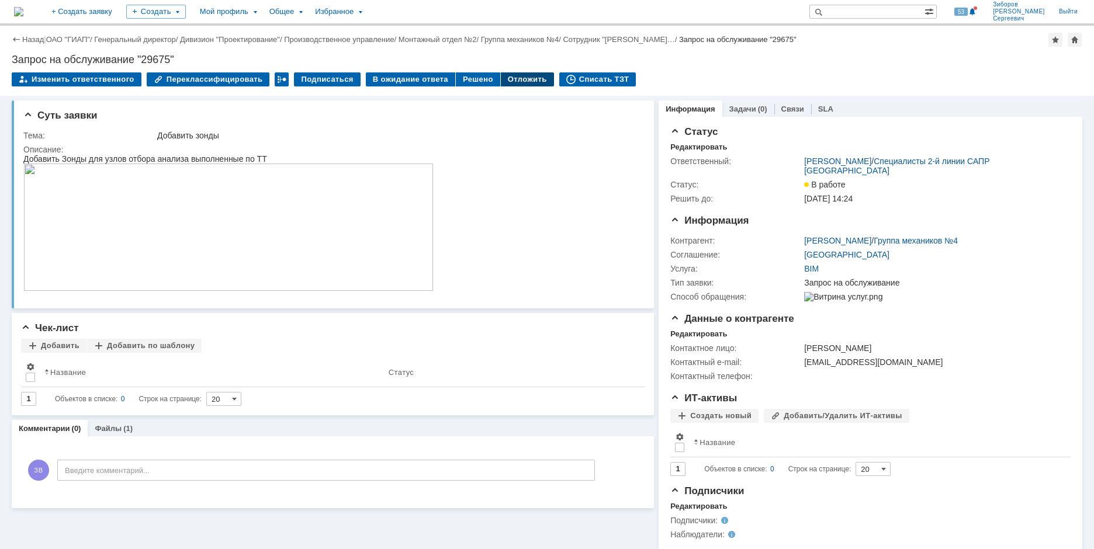
click at [508, 79] on div "Отложить" at bounding box center [527, 79] width 53 height 14
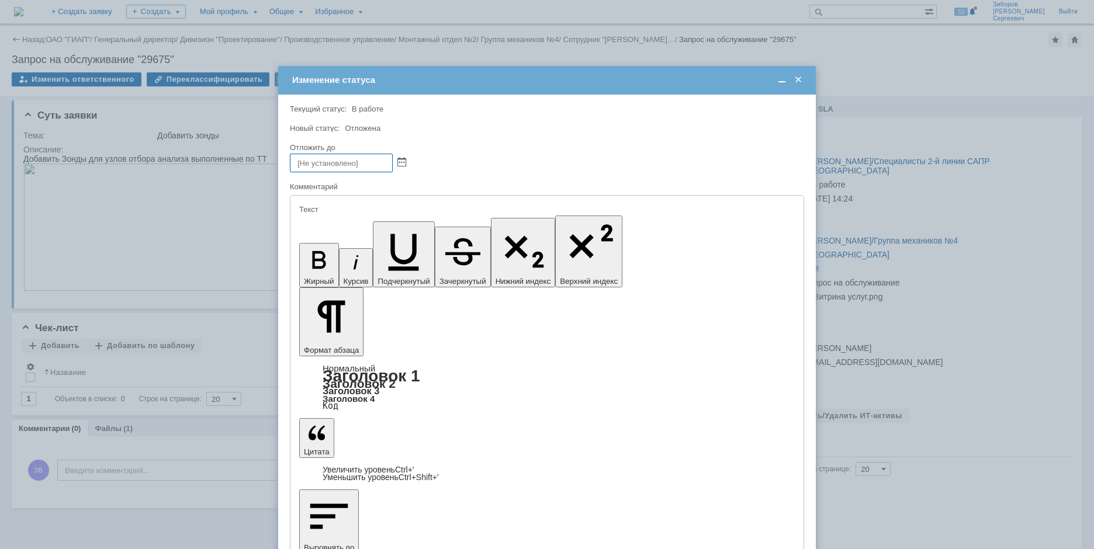
click at [317, 164] on input "text" at bounding box center [341, 163] width 103 height 19
click at [400, 161] on span at bounding box center [401, 162] width 9 height 9
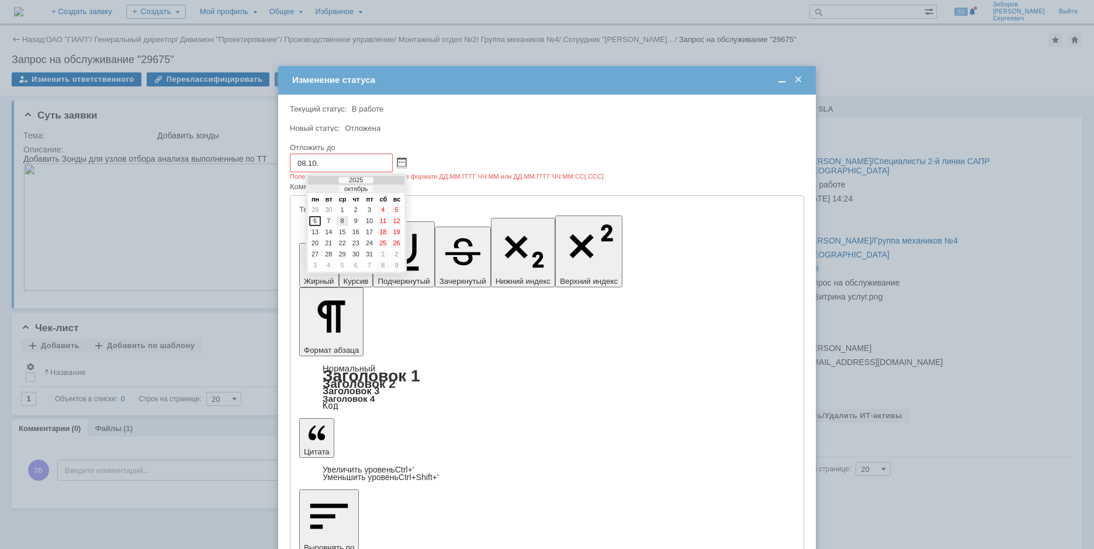
click at [344, 219] on div "8" at bounding box center [343, 221] width 12 height 10
type input "08.10.2025 14:24"
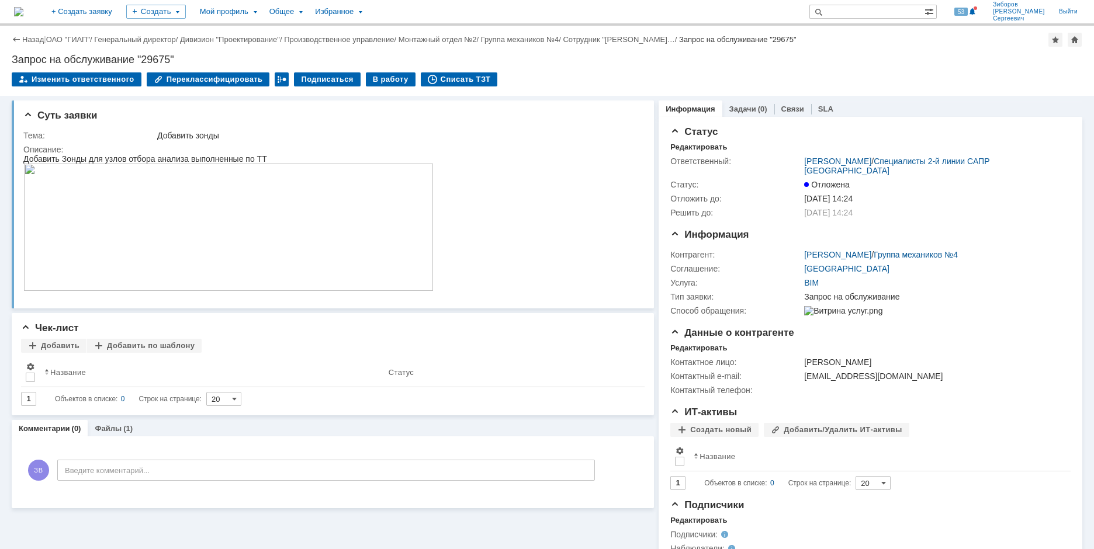
click at [23, 7] on img at bounding box center [18, 11] width 9 height 9
